Goal: Task Accomplishment & Management: Manage account settings

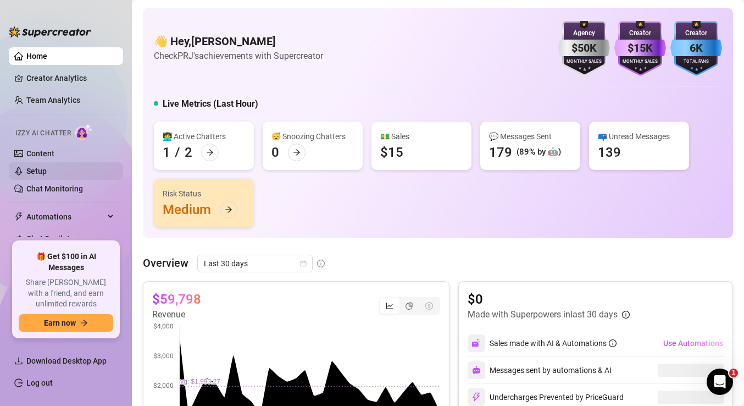
click at [47, 173] on link "Setup" at bounding box center [36, 171] width 20 height 9
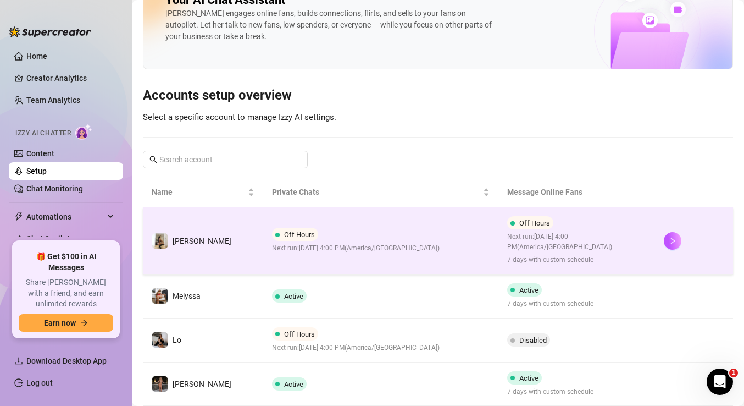
scroll to position [34, 0]
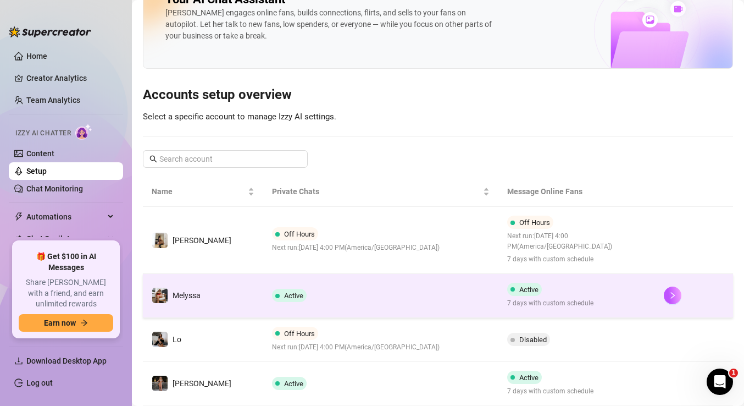
click at [340, 294] on td "Active" at bounding box center [380, 296] width 235 height 44
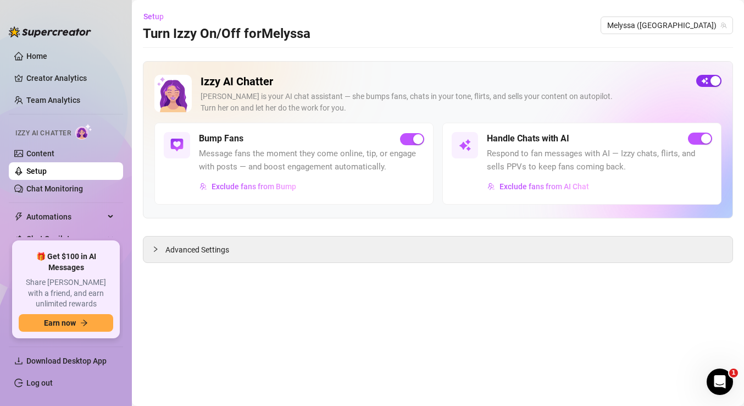
click at [711, 80] on div "button" at bounding box center [716, 81] width 10 height 10
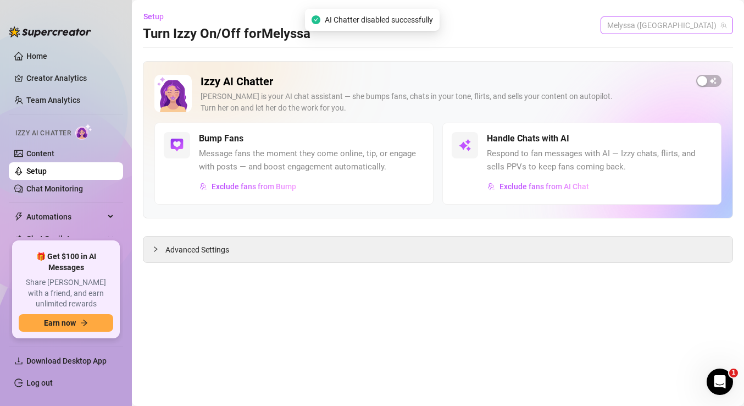
click at [683, 30] on span "Melyssa ([GEOGRAPHIC_DATA])" at bounding box center [666, 25] width 119 height 16
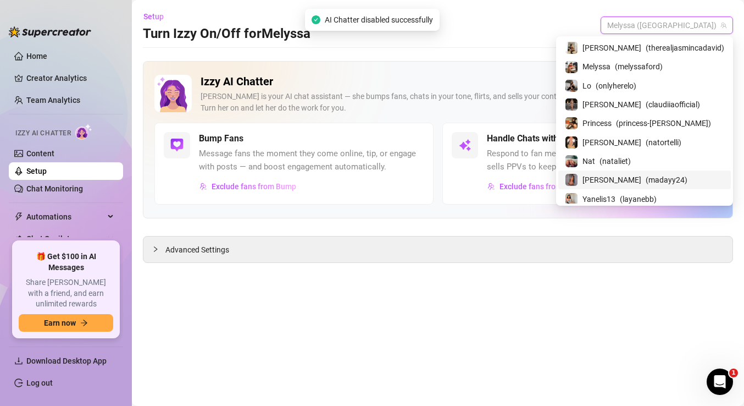
click at [640, 179] on div "[PERSON_NAME] ( madayy24 )" at bounding box center [644, 179] width 159 height 13
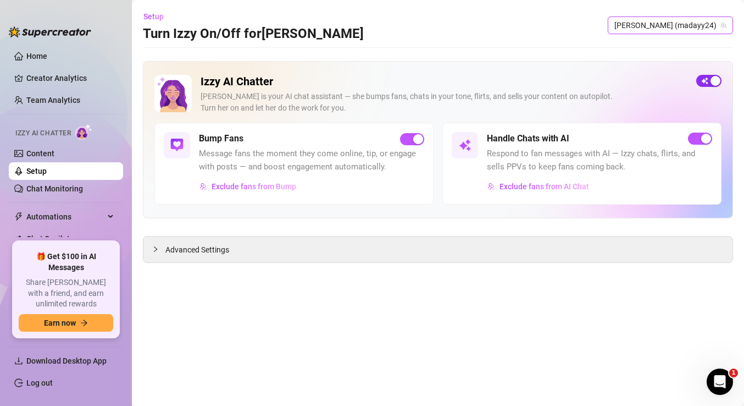
click at [699, 83] on span "button" at bounding box center [708, 81] width 25 height 12
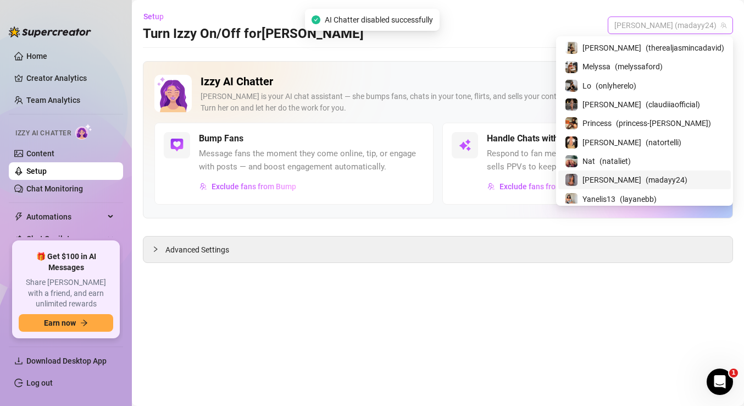
click at [700, 23] on span "[PERSON_NAME] (madayy24)" at bounding box center [671, 25] width 112 height 16
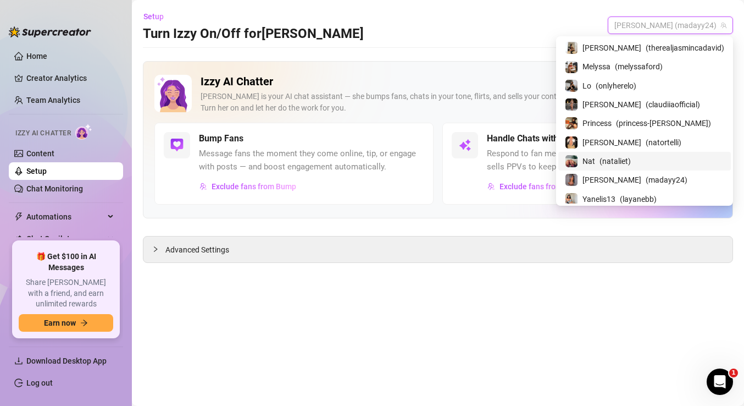
click at [595, 161] on span "Nat" at bounding box center [589, 161] width 13 height 12
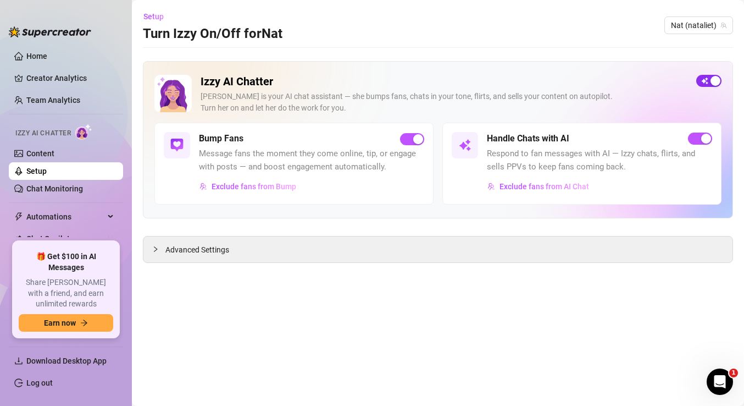
click at [707, 82] on span "button" at bounding box center [708, 81] width 25 height 12
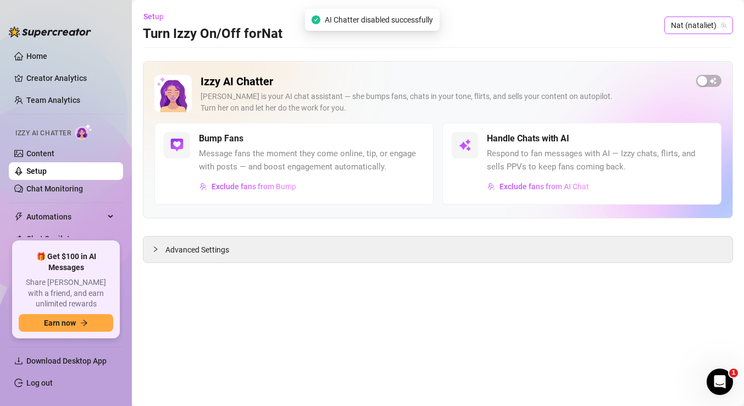
click at [699, 27] on span "Nat (nataliet)" at bounding box center [699, 25] width 56 height 16
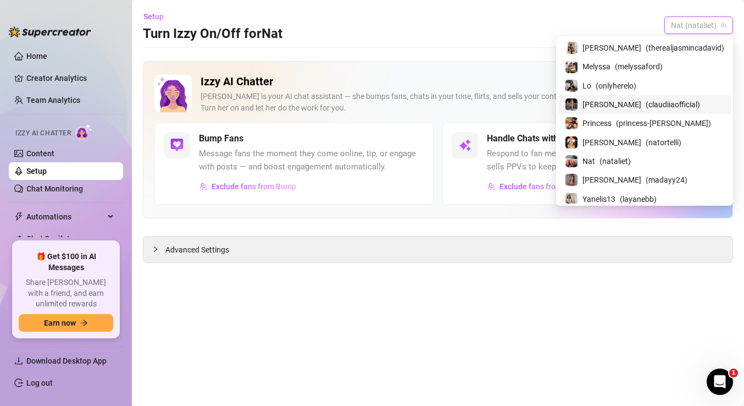
click at [643, 106] on div "[PERSON_NAME] ( claudiiaofficial )" at bounding box center [644, 104] width 159 height 13
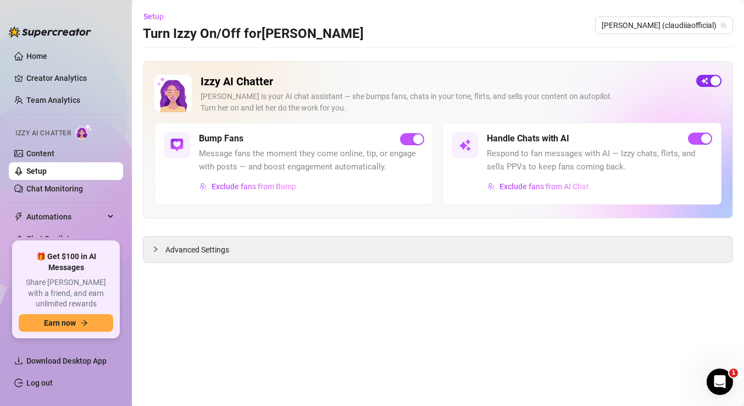
click at [709, 79] on span "button" at bounding box center [708, 81] width 25 height 12
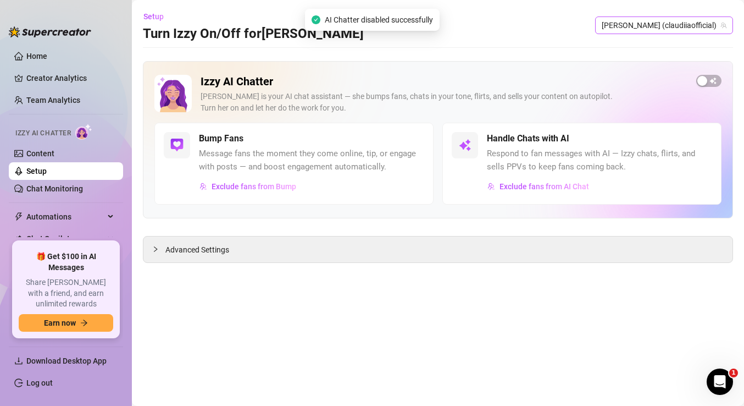
click at [688, 27] on span "[PERSON_NAME] (claudiiaofficial)" at bounding box center [664, 25] width 125 height 16
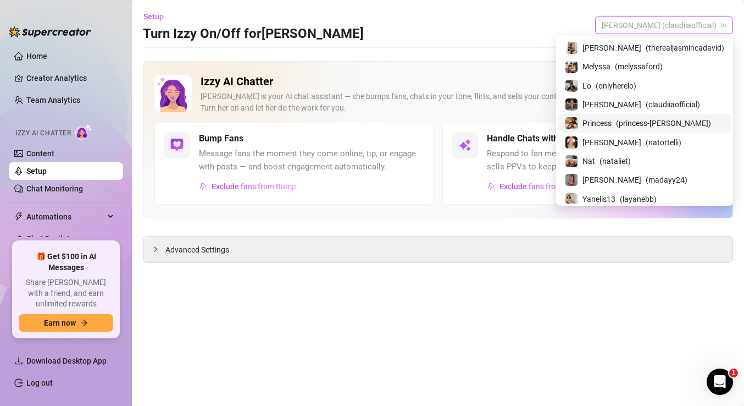
click at [612, 128] on span "Princess" at bounding box center [597, 123] width 29 height 12
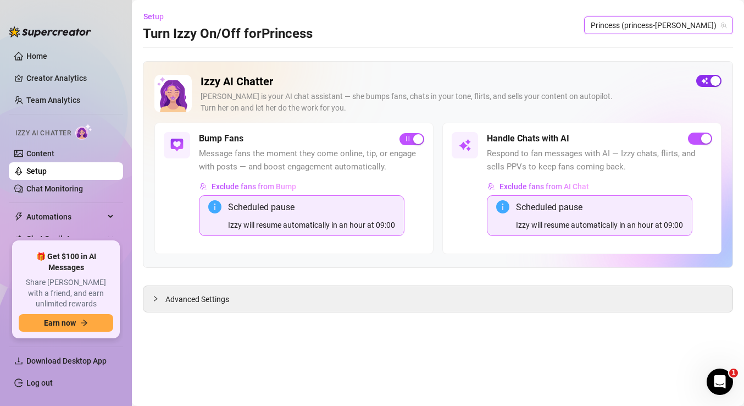
click at [710, 79] on button "button" at bounding box center [708, 81] width 25 height 12
click at [708, 82] on span "button" at bounding box center [708, 81] width 25 height 12
click at [47, 175] on link "Setup" at bounding box center [36, 171] width 20 height 9
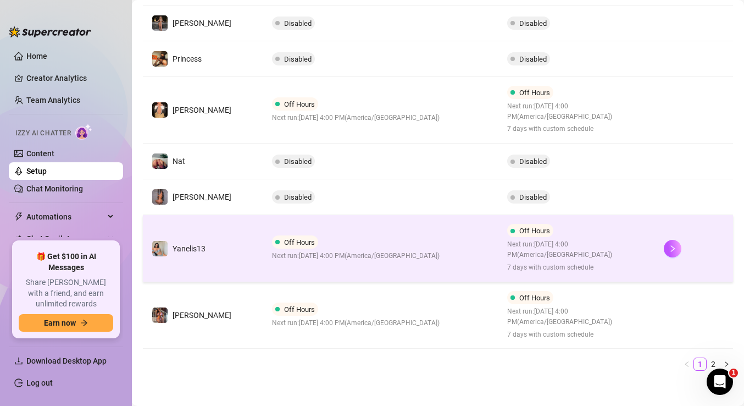
scroll to position [371, 0]
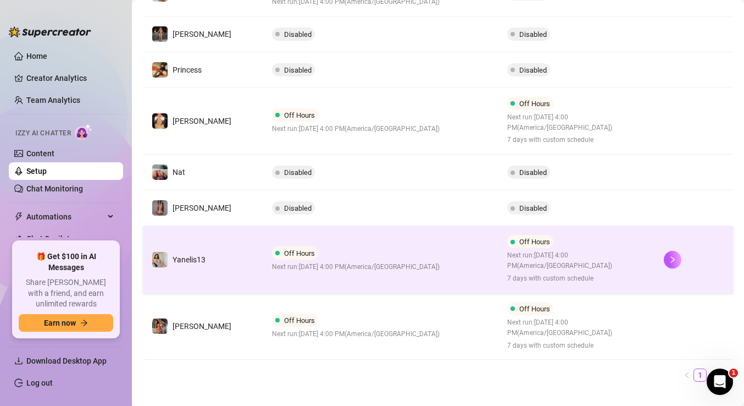
click at [406, 247] on div "Off Hours Next run: [DATE] 4:00 PM ( [GEOGRAPHIC_DATA]/[GEOGRAPHIC_DATA] )" at bounding box center [356, 259] width 168 height 26
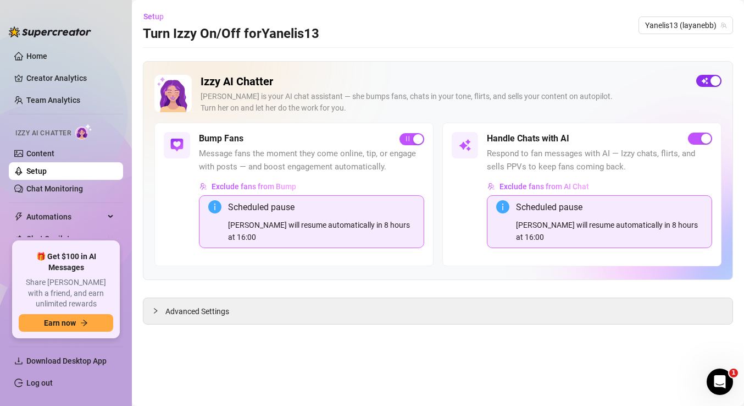
click at [710, 86] on span "button" at bounding box center [708, 81] width 25 height 12
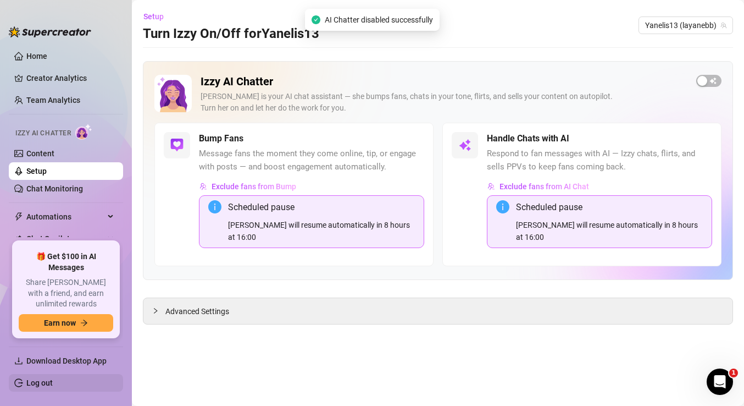
click at [47, 382] on link "Log out" at bounding box center [39, 382] width 26 height 9
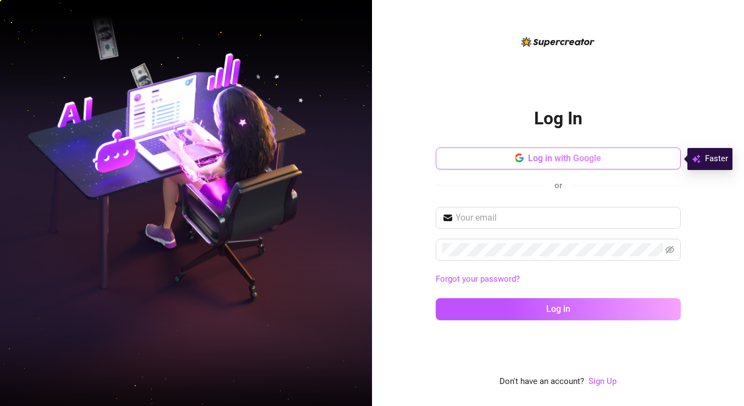
click at [543, 159] on span "Log in with Google" at bounding box center [564, 158] width 73 height 10
